Goal: Task Accomplishment & Management: Manage account settings

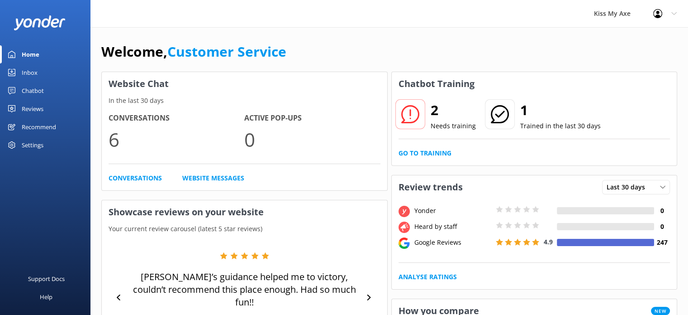
click at [38, 143] on div "Settings" at bounding box center [33, 145] width 22 height 18
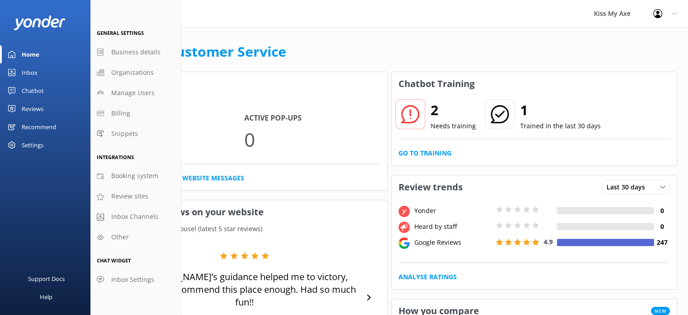
click at [33, 52] on div "Home" at bounding box center [31, 54] width 18 height 18
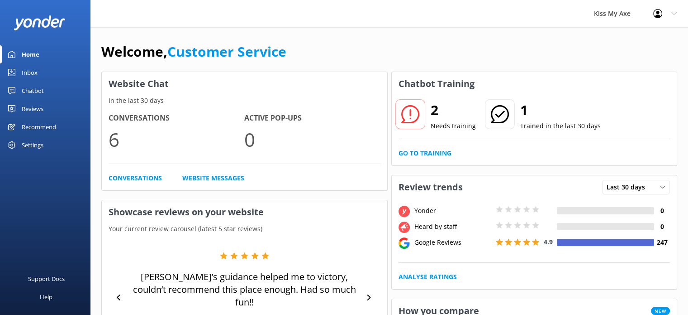
click at [623, 14] on div "Kiss My Axe" at bounding box center [612, 13] width 59 height 27
click at [664, 16] on div at bounding box center [661, 13] width 14 height 9
click at [624, 62] on link "Logout" at bounding box center [643, 61] width 91 height 23
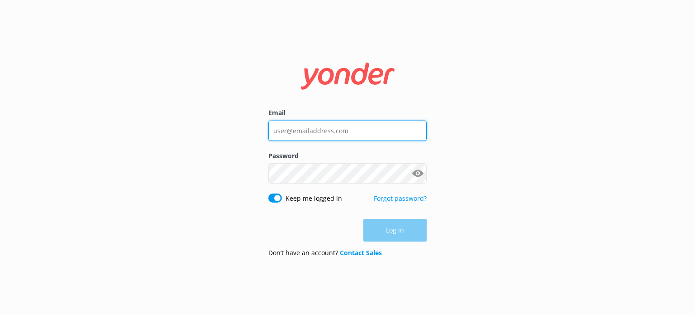
click at [328, 124] on input "Email" at bounding box center [347, 130] width 158 height 20
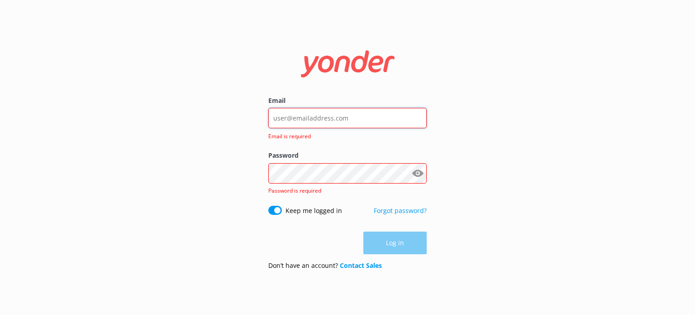
type input "[PERSON_NAME][EMAIL_ADDRESS][DOMAIN_NAME]"
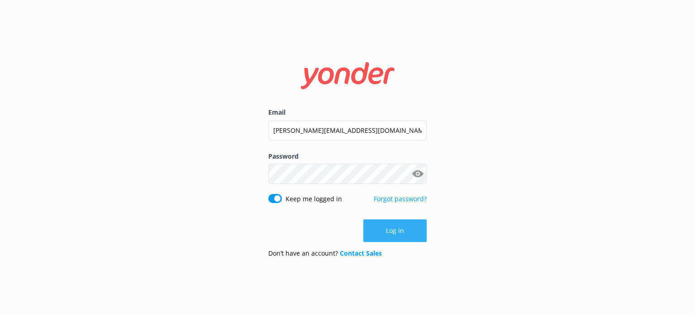
click at [399, 220] on button "Log in" at bounding box center [394, 230] width 63 height 23
